Goal: Find specific page/section: Find specific page/section

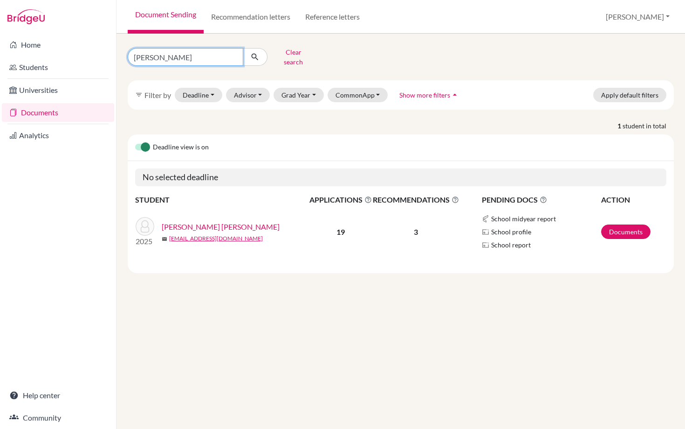
drag, startPoint x: 182, startPoint y: 57, endPoint x: 132, endPoint y: 57, distance: 50.4
click at [132, 57] on input "[PERSON_NAME]" at bounding box center [186, 57] width 116 height 18
type input "[PERSON_NAME]"
click button "submit" at bounding box center [255, 57] width 25 height 18
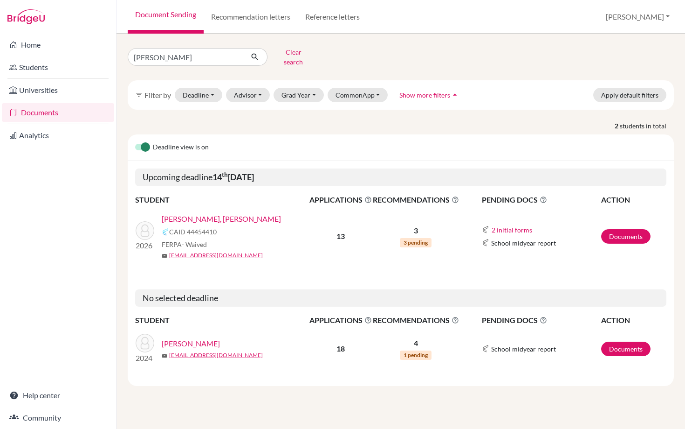
click at [220, 214] on link "[PERSON_NAME], [PERSON_NAME]" at bounding box center [221, 218] width 119 height 11
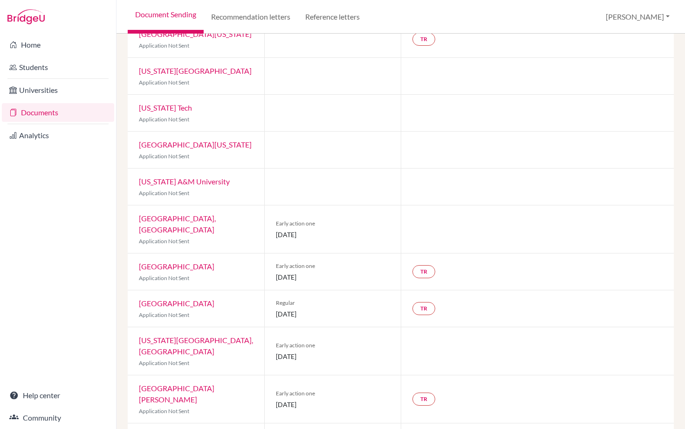
scroll to position [246, 0]
